Goal: Transaction & Acquisition: Purchase product/service

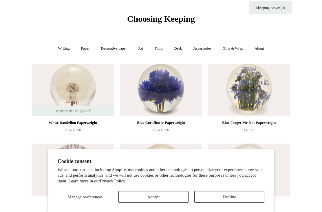
scroll to position [30, 0]
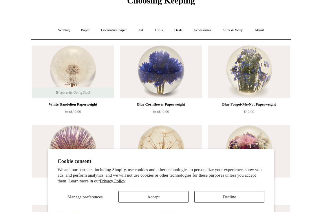
click at [161, 203] on button "Accept" at bounding box center [154, 197] width 70 height 12
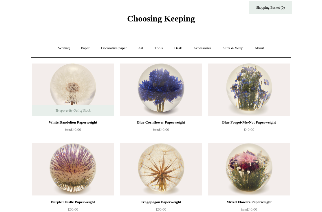
scroll to position [0, 0]
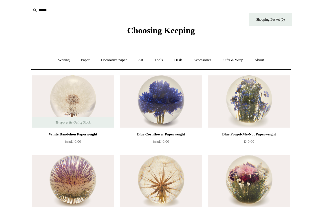
click at [142, 62] on link "Art +" at bounding box center [140, 59] width 15 height 15
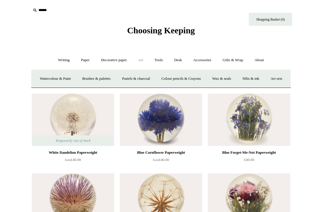
click at [207, 59] on link "Accessories +" at bounding box center [202, 59] width 28 height 15
click at [239, 59] on link "Gifts & Wrap +" at bounding box center [233, 59] width 31 height 15
click at [249, 77] on link "Gifts +" at bounding box center [243, 78] width 18 height 15
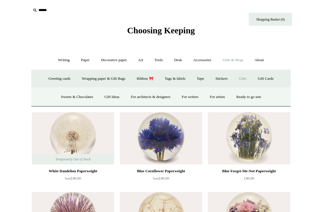
click at [106, 99] on link "Gift Ideas" at bounding box center [112, 96] width 26 height 15
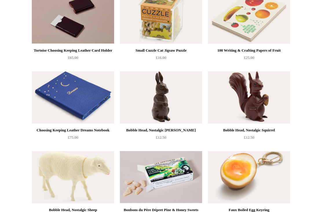
scroll to position [230, 0]
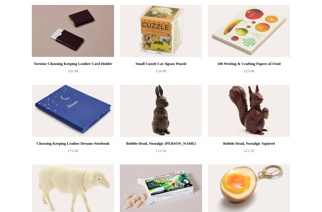
click at [277, 104] on img at bounding box center [249, 111] width 82 height 52
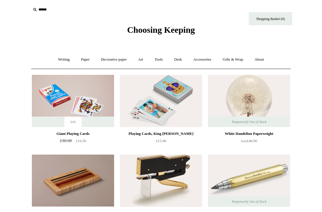
scroll to position [0, 0]
